Goal: Navigation & Orientation: Find specific page/section

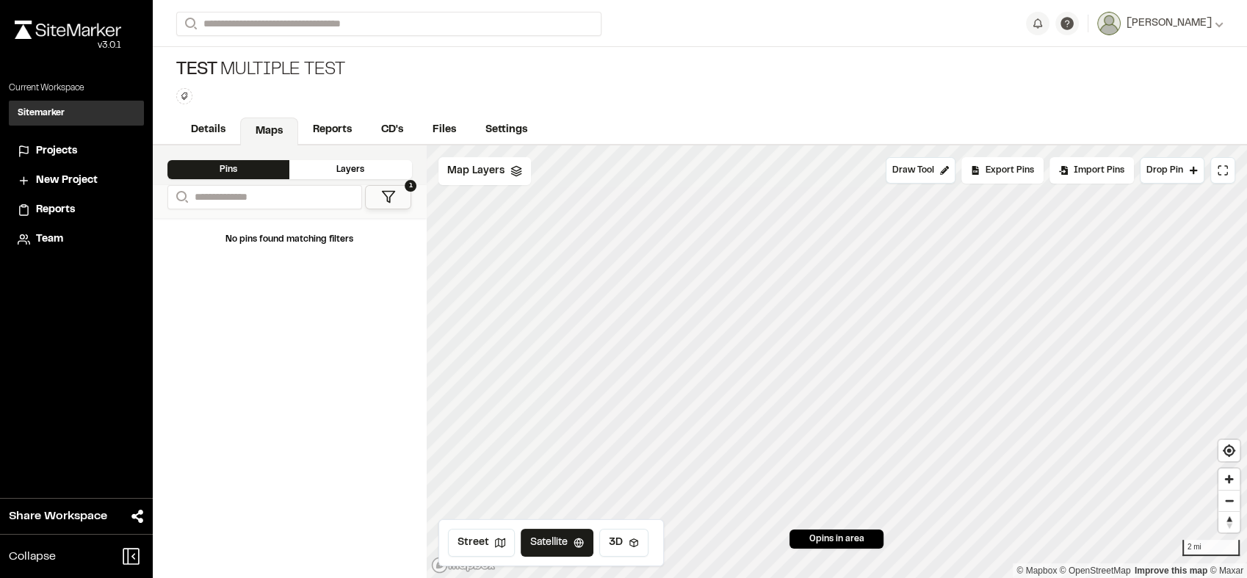
click at [70, 113] on div "Sitemarker S" at bounding box center [76, 113] width 135 height 25
click at [510, 175] on icon at bounding box center [516, 171] width 12 height 12
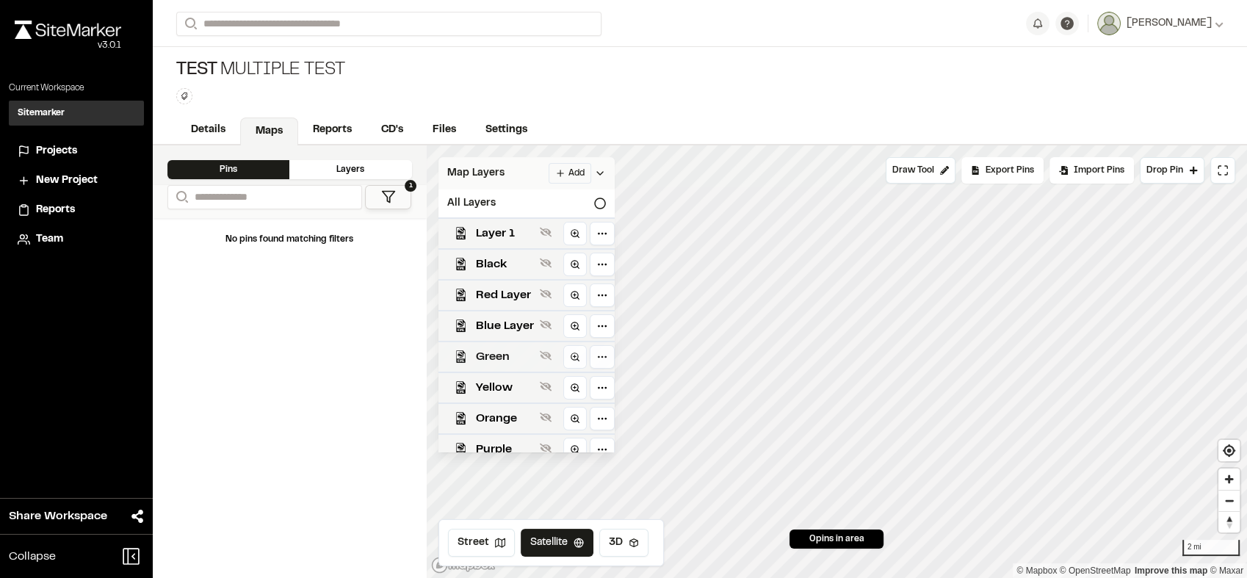
scroll to position [47, 0]
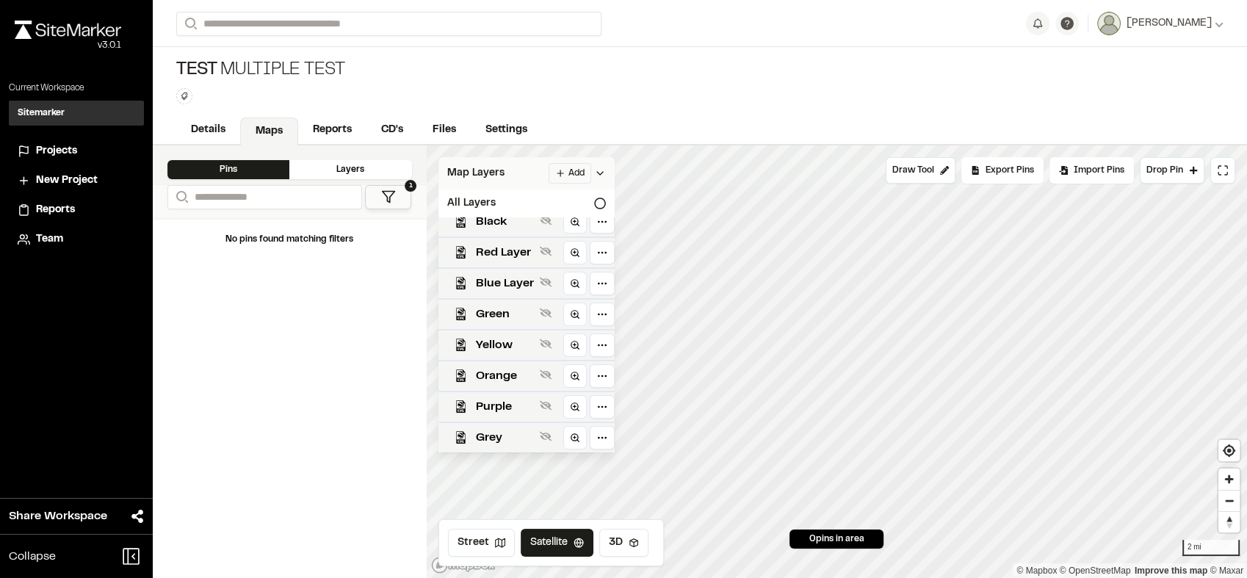
click at [55, 143] on span "Projects" at bounding box center [56, 151] width 41 height 16
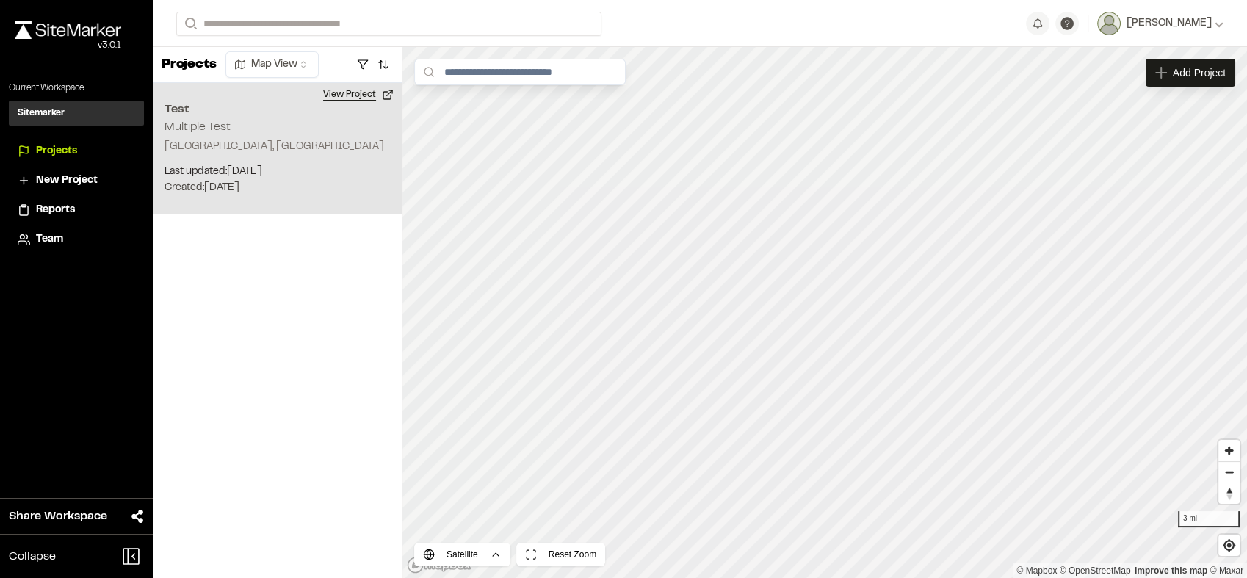
click at [376, 97] on button "View Project" at bounding box center [358, 94] width 88 height 23
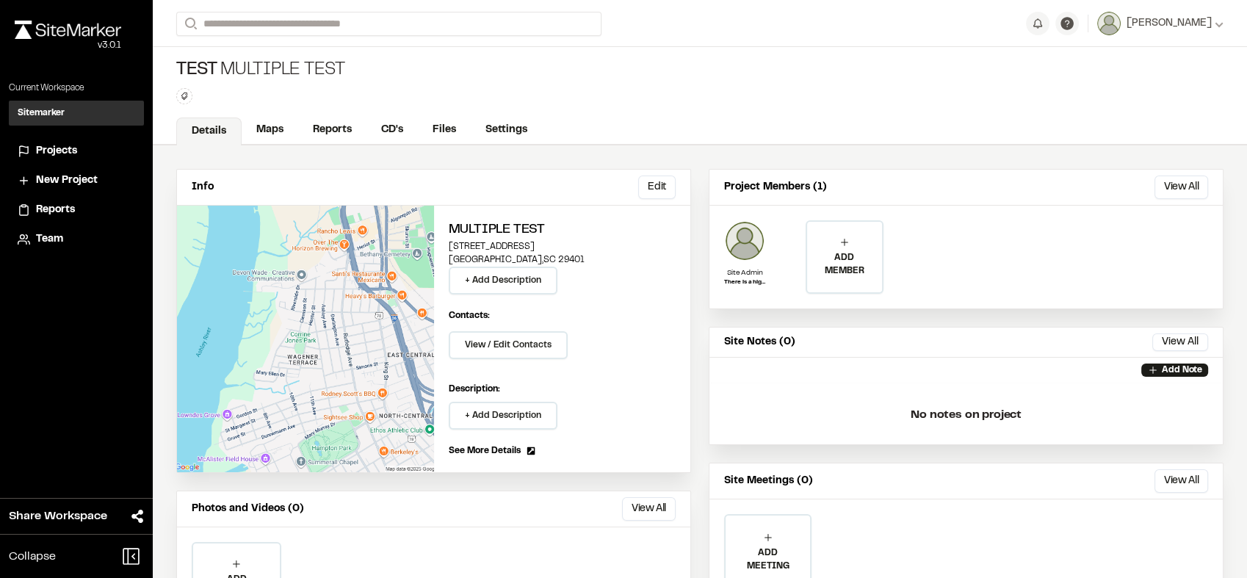
click at [54, 239] on span "Team" at bounding box center [49, 239] width 27 height 16
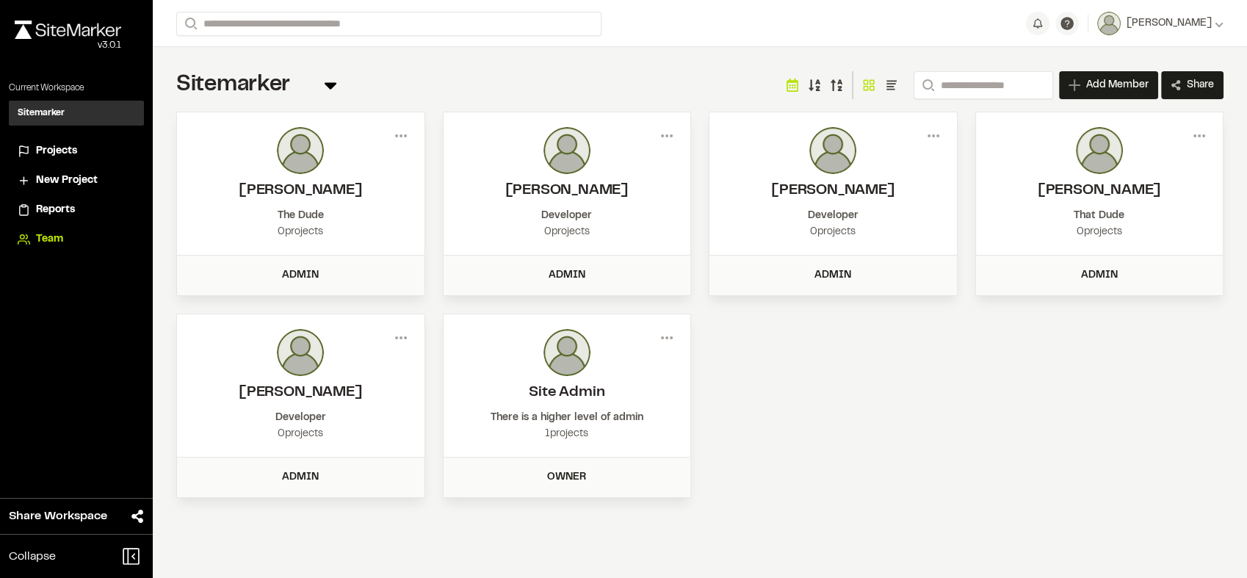
click at [52, 140] on li "Projects" at bounding box center [76, 151] width 135 height 28
click at [57, 148] on span "Projects" at bounding box center [56, 151] width 41 height 16
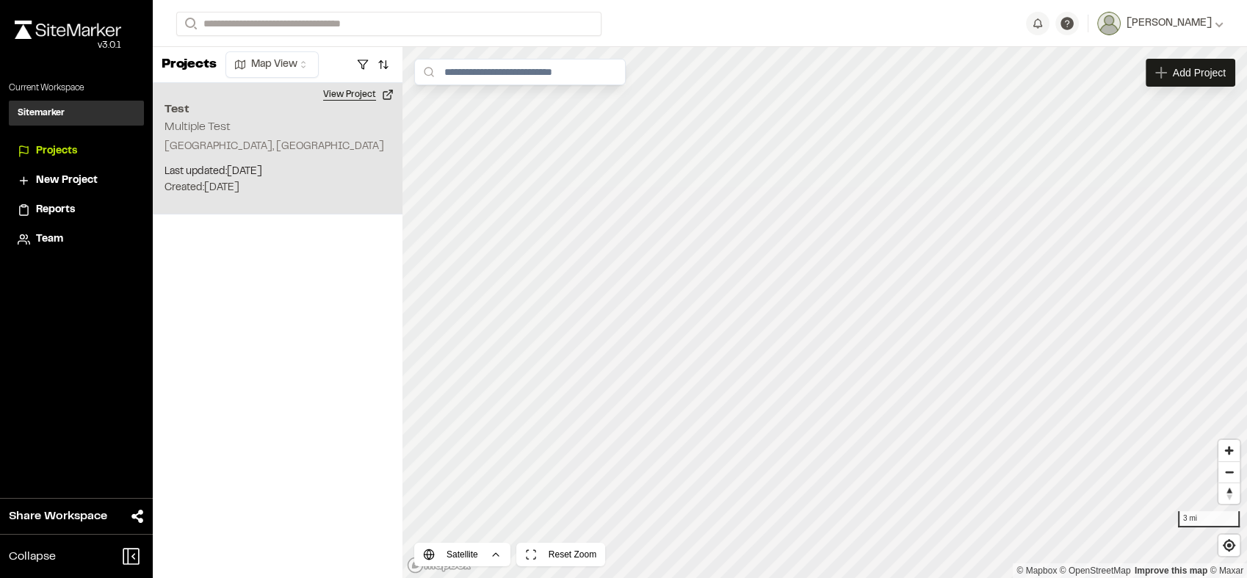
click at [359, 101] on button "View Project" at bounding box center [358, 94] width 88 height 23
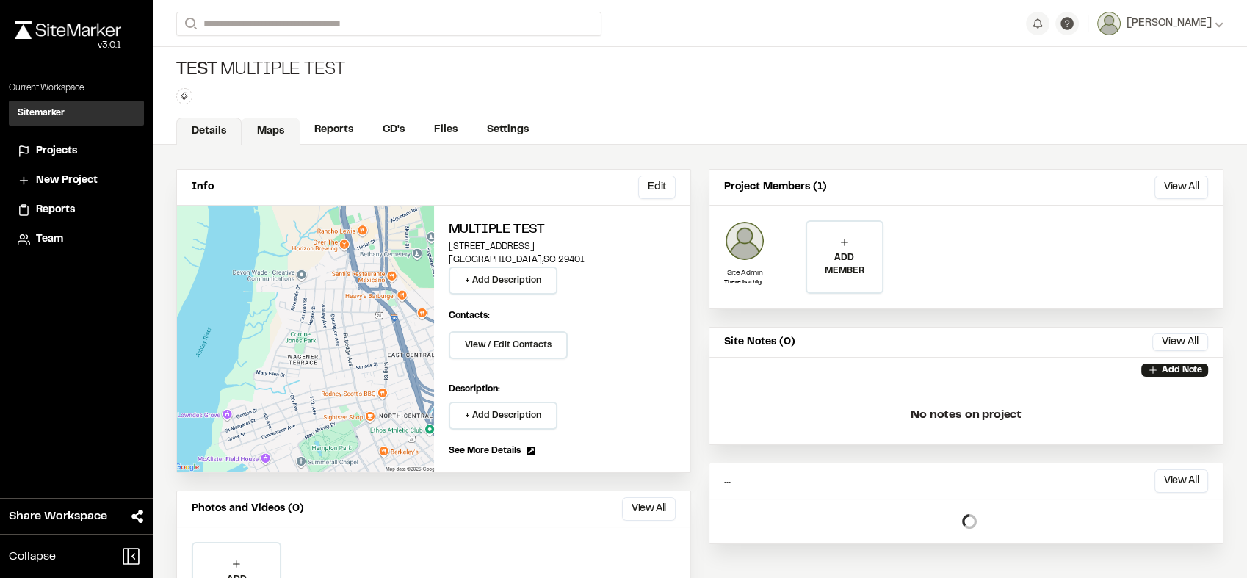
click at [271, 118] on link "Maps" at bounding box center [271, 131] width 58 height 28
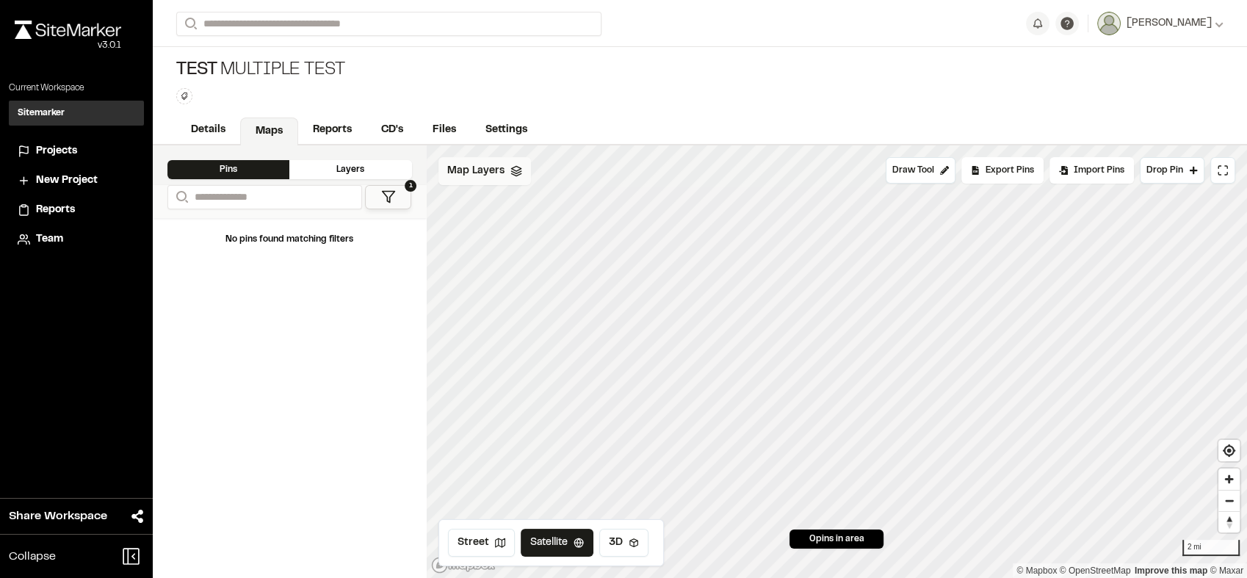
click at [477, 164] on span "Map Layers" at bounding box center [475, 171] width 57 height 16
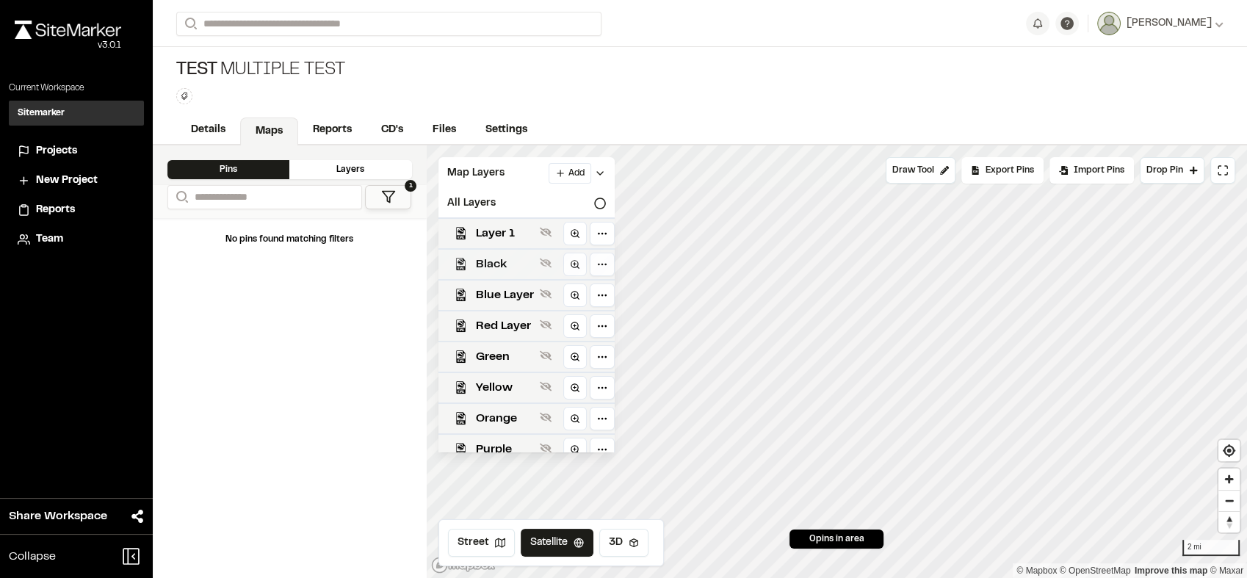
drag, startPoint x: 479, startPoint y: 374, endPoint x: 489, endPoint y: 276, distance: 98.9
click at [489, 276] on div "Layer 1 Black Blue Layer Red Layer Green Yellow Orange Purple Grey" at bounding box center [526, 334] width 176 height 235
click at [609, 352] on html "**********" at bounding box center [623, 289] width 1247 height 578
click at [487, 336] on html "**********" at bounding box center [623, 289] width 1247 height 578
drag, startPoint x: 484, startPoint y: 358, endPoint x: 485, endPoint y: 243, distance: 115.3
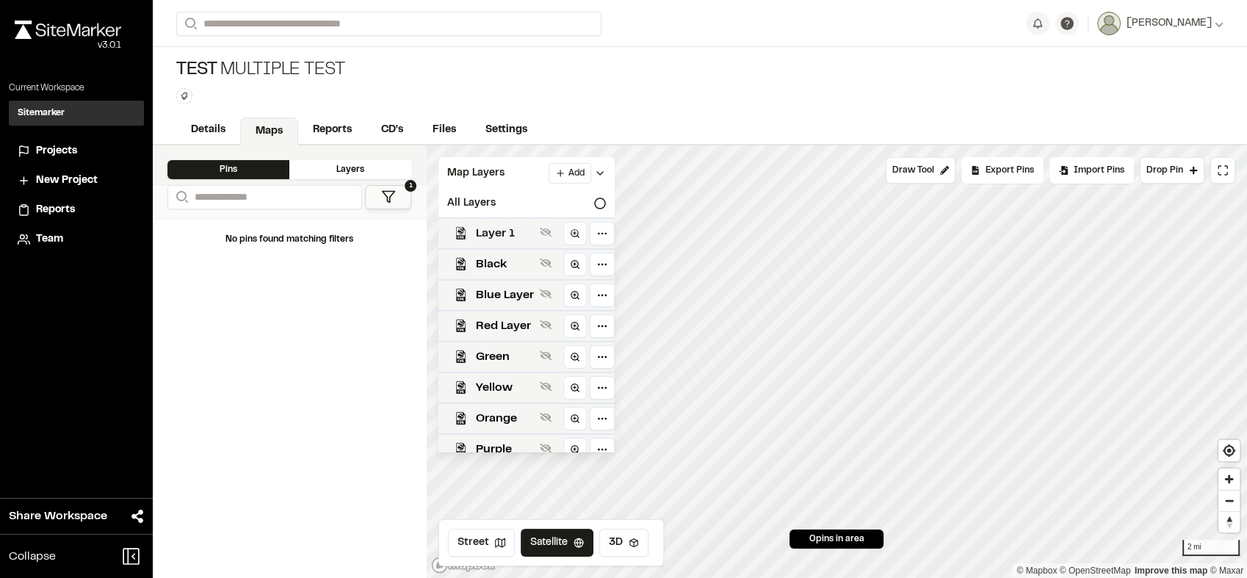
click at [485, 243] on div "Layer 1 Black Blue Layer Red Layer Green Yellow Orange Purple Grey" at bounding box center [526, 334] width 176 height 235
drag, startPoint x: 481, startPoint y: 228, endPoint x: 493, endPoint y: 352, distance: 124.6
click at [493, 352] on div "Layer 1 Black Blue Layer Red Layer Green Yellow Orange Purple Grey" at bounding box center [526, 334] width 176 height 235
